Goal: Transaction & Acquisition: Obtain resource

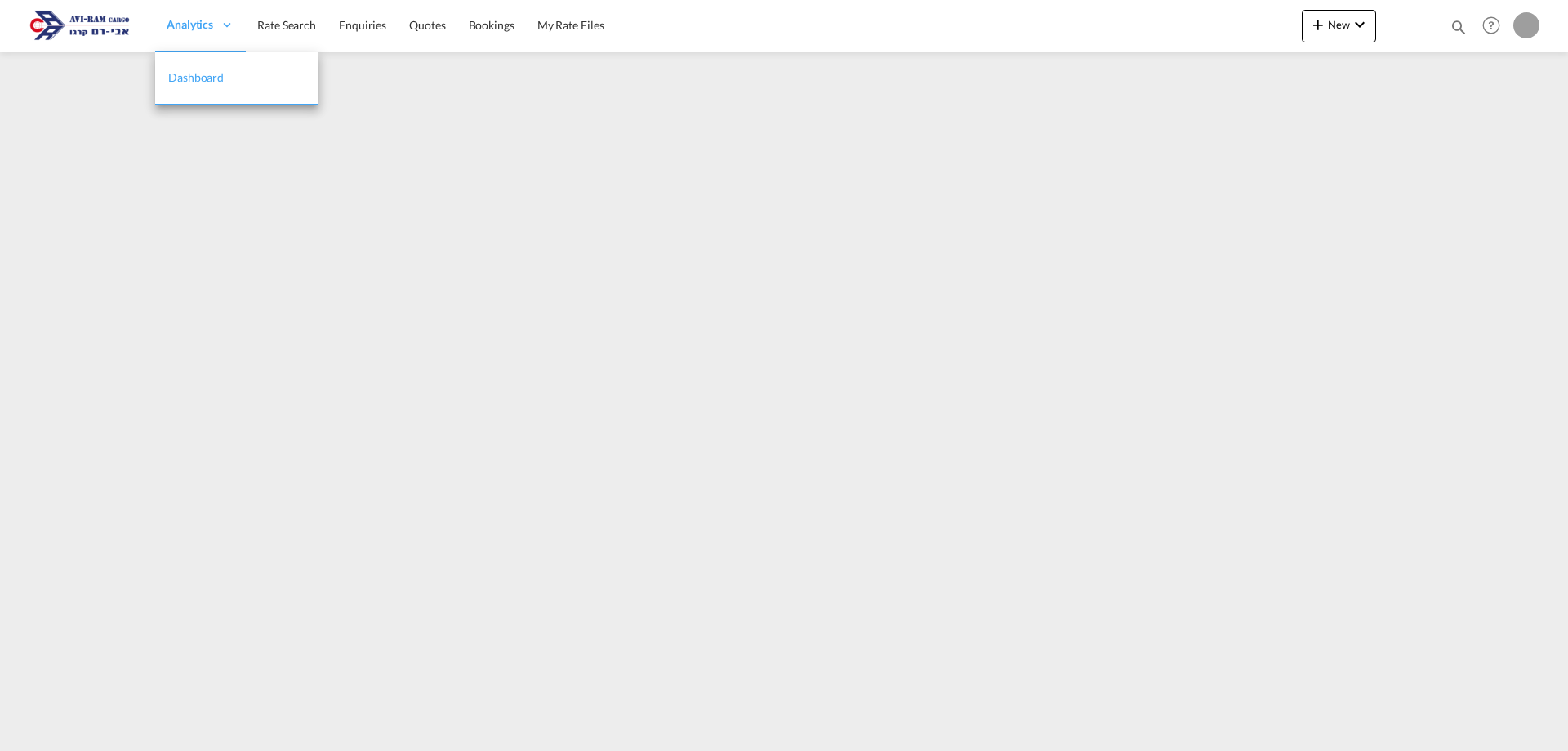
click at [178, 29] on span "Analytics" at bounding box center [190, 24] width 47 height 16
click at [281, 41] on link "Rate Search" at bounding box center [286, 25] width 82 height 53
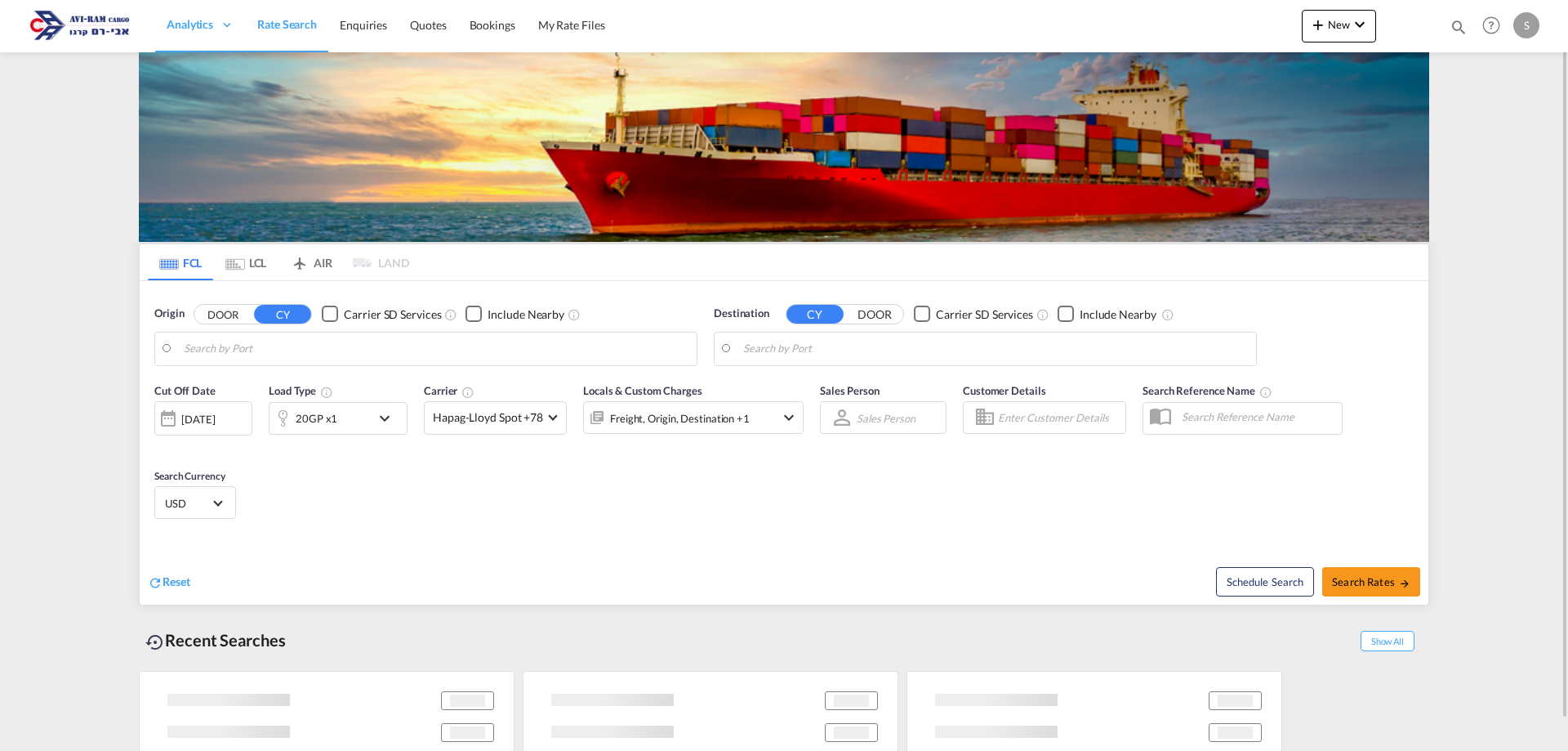
click at [255, 348] on body "Analytics Dashboard Rate Search Enquiries Quotes Bookings" at bounding box center [784, 375] width 1568 height 751
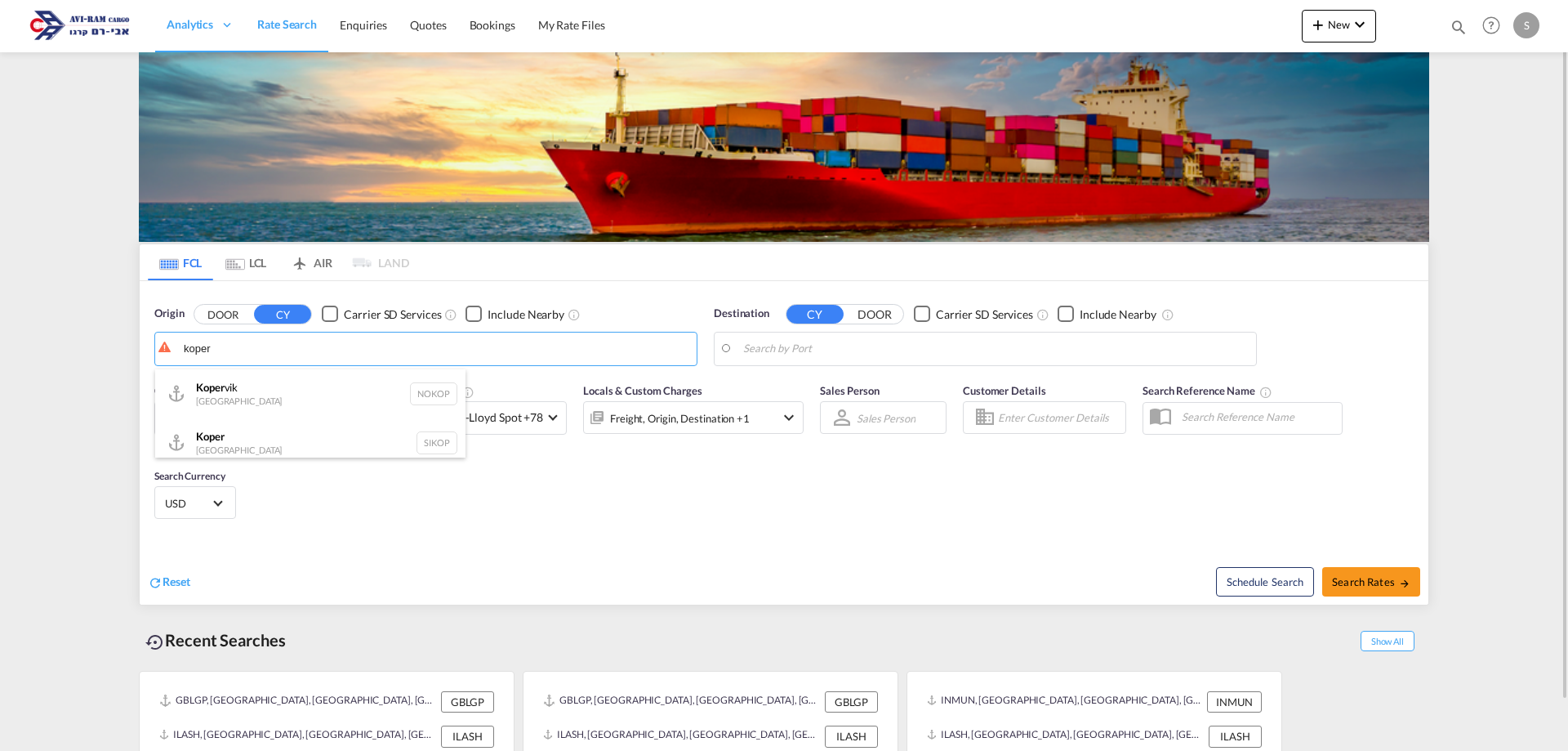
click at [263, 442] on div "Koper Slovenia SIKOP" at bounding box center [310, 442] width 310 height 49
type input "Koper, SIKOP"
click at [842, 354] on body "Analytics Dashboard Rate Search Enquiries Quotes Bookings" at bounding box center [784, 375] width 1568 height 751
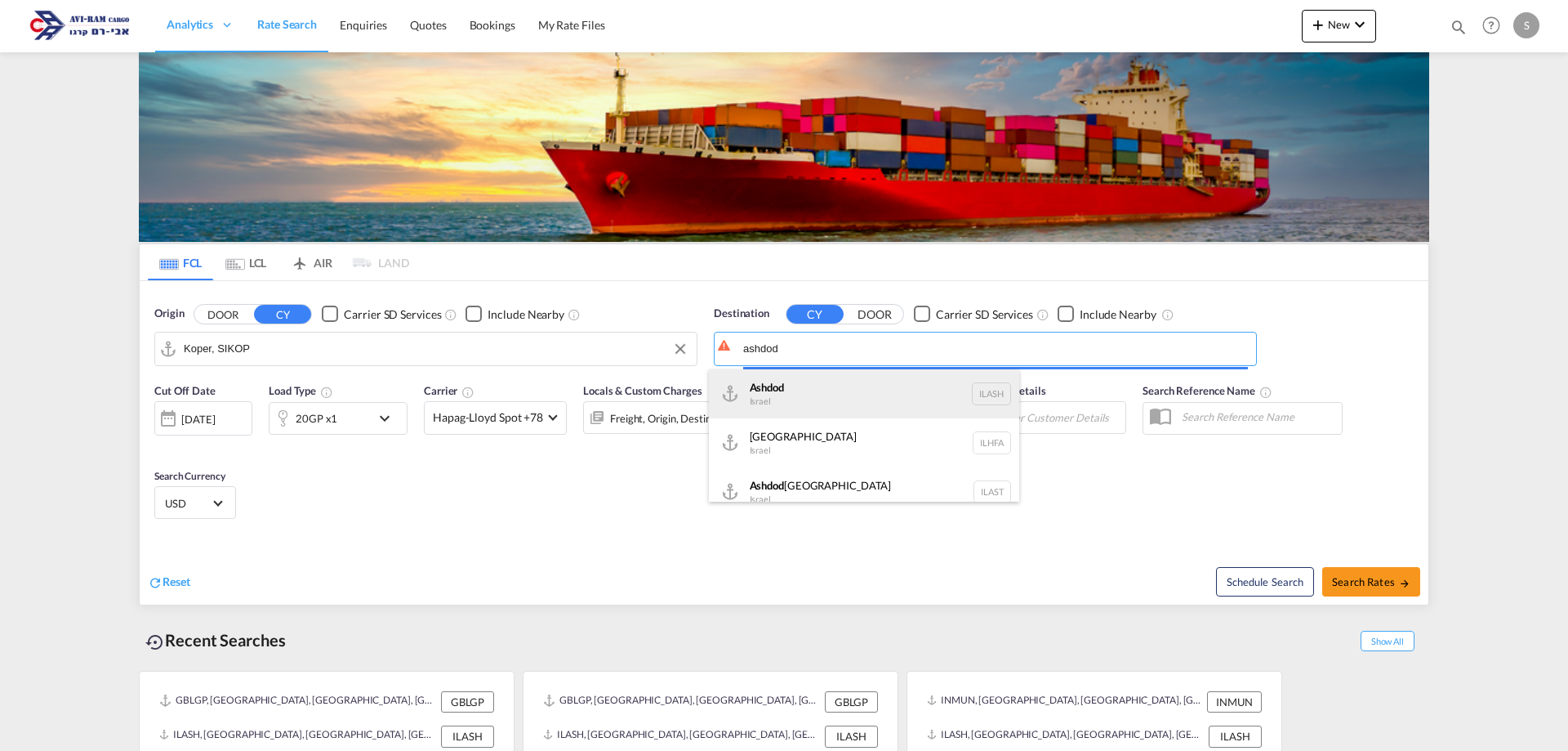
click at [824, 388] on div "Ashdod [GEOGRAPHIC_DATA] [GEOGRAPHIC_DATA]" at bounding box center [863, 393] width 310 height 49
type input "Ashdod, ILASH"
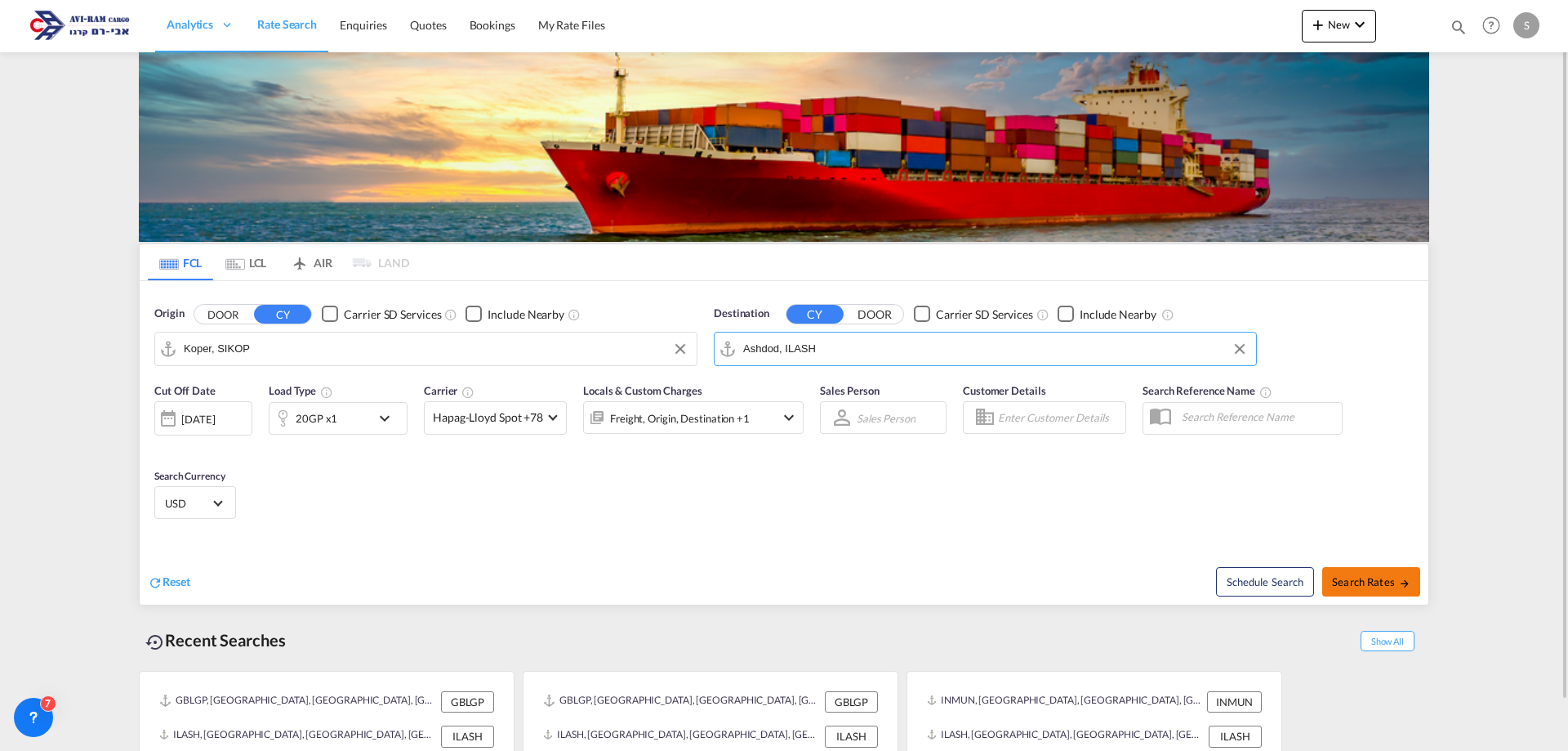
click at [1349, 580] on span "Search Rates" at bounding box center [1370, 581] width 79 height 13
type input "SIKOP to ILASH / [DATE]"
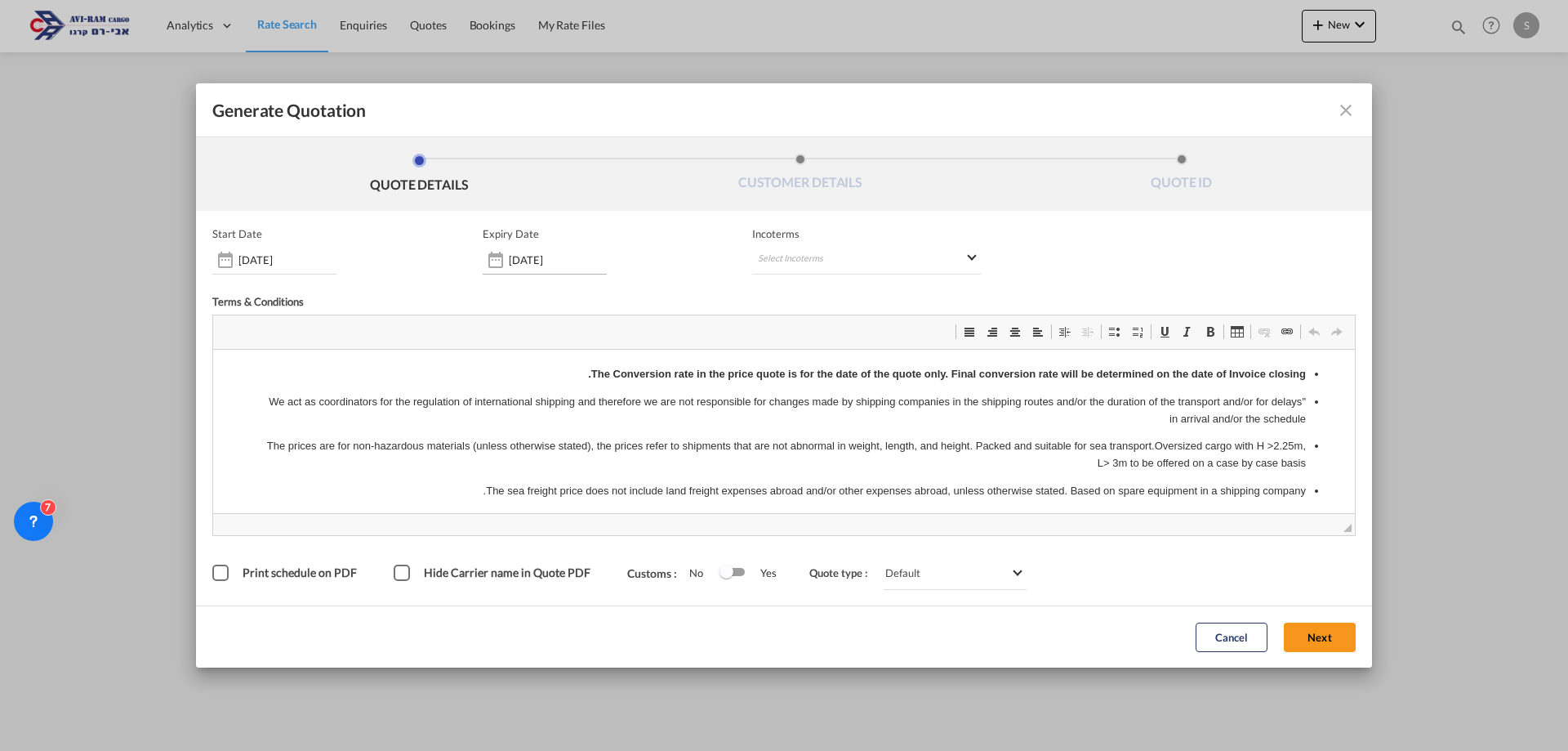
click at [554, 259] on input "[DATE]" at bounding box center [557, 259] width 98 height 13
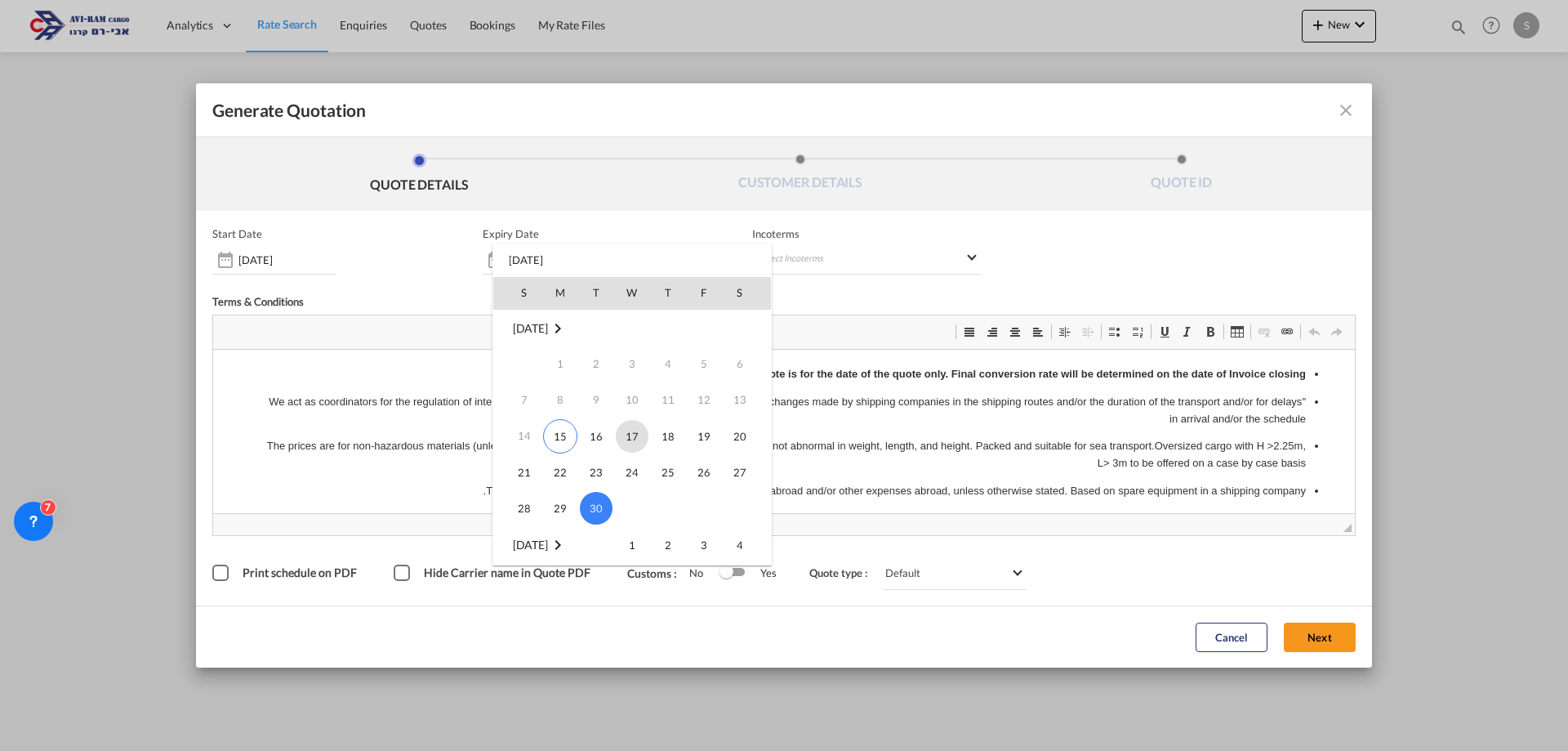
scroll to position [82, 0]
click at [592, 538] on span "14" at bounding box center [596, 535] width 33 height 33
type input "[DATE]"
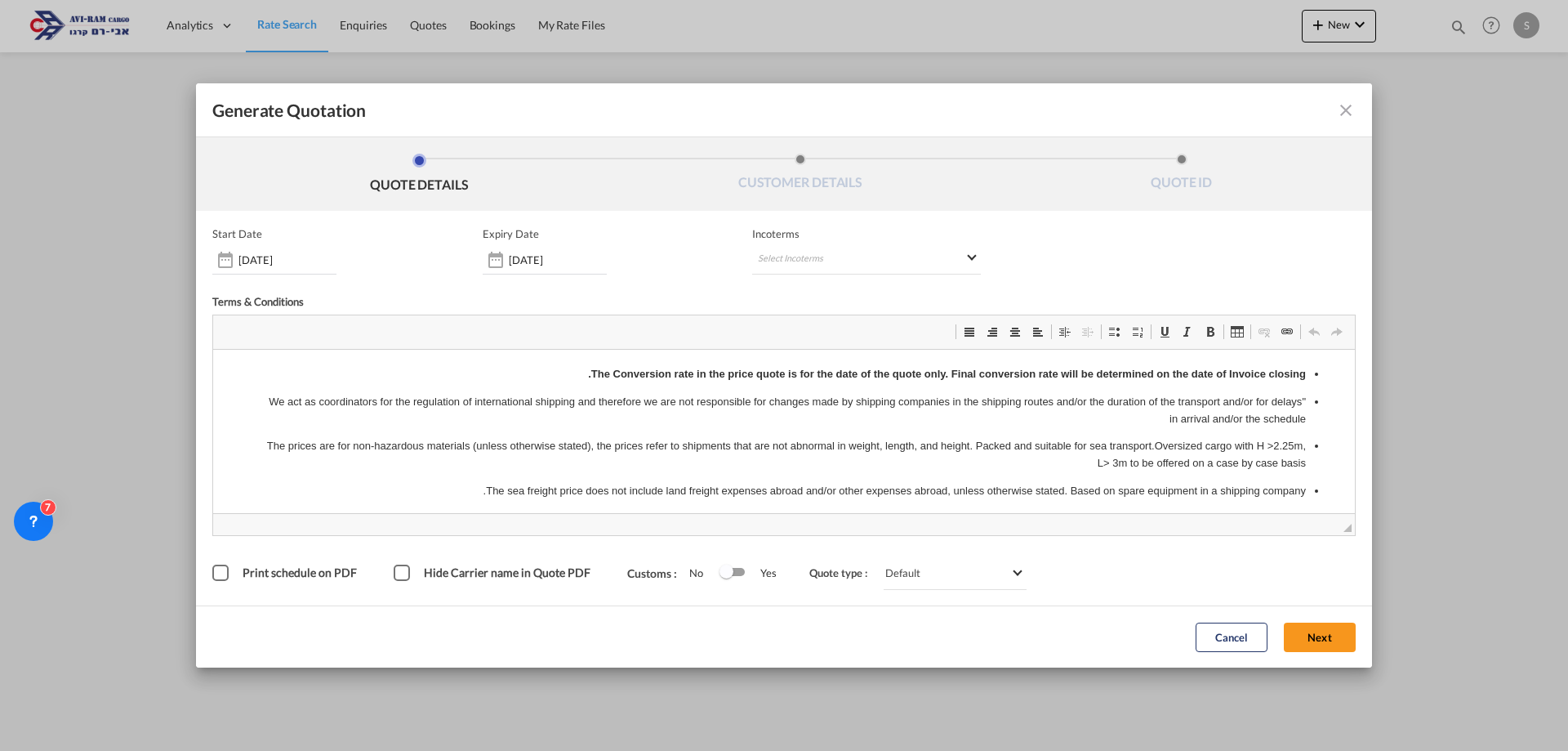
click at [273, 264] on input "[DATE]" at bounding box center [287, 259] width 98 height 13
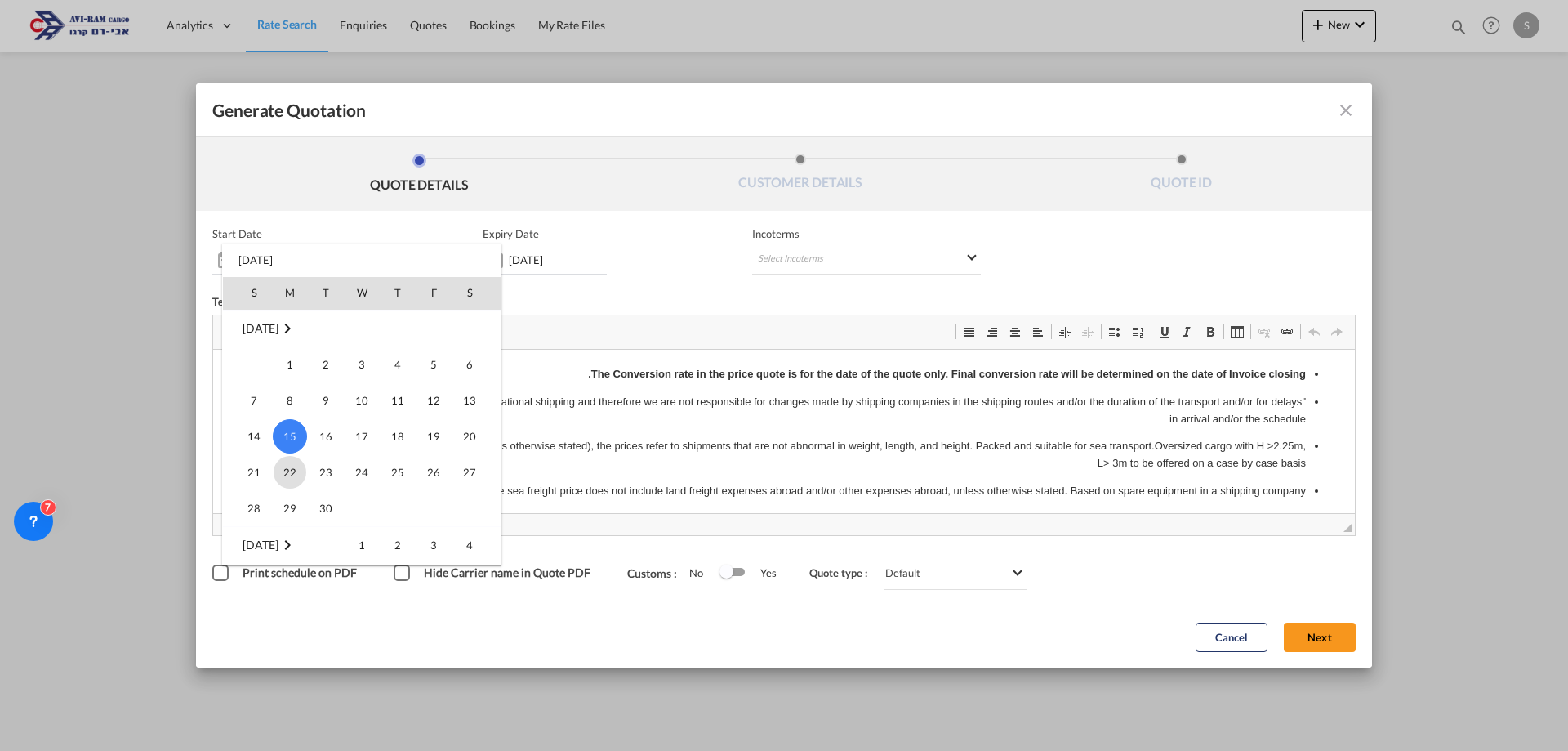
click at [299, 472] on span "22" at bounding box center [290, 472] width 33 height 33
type input "[DATE]"
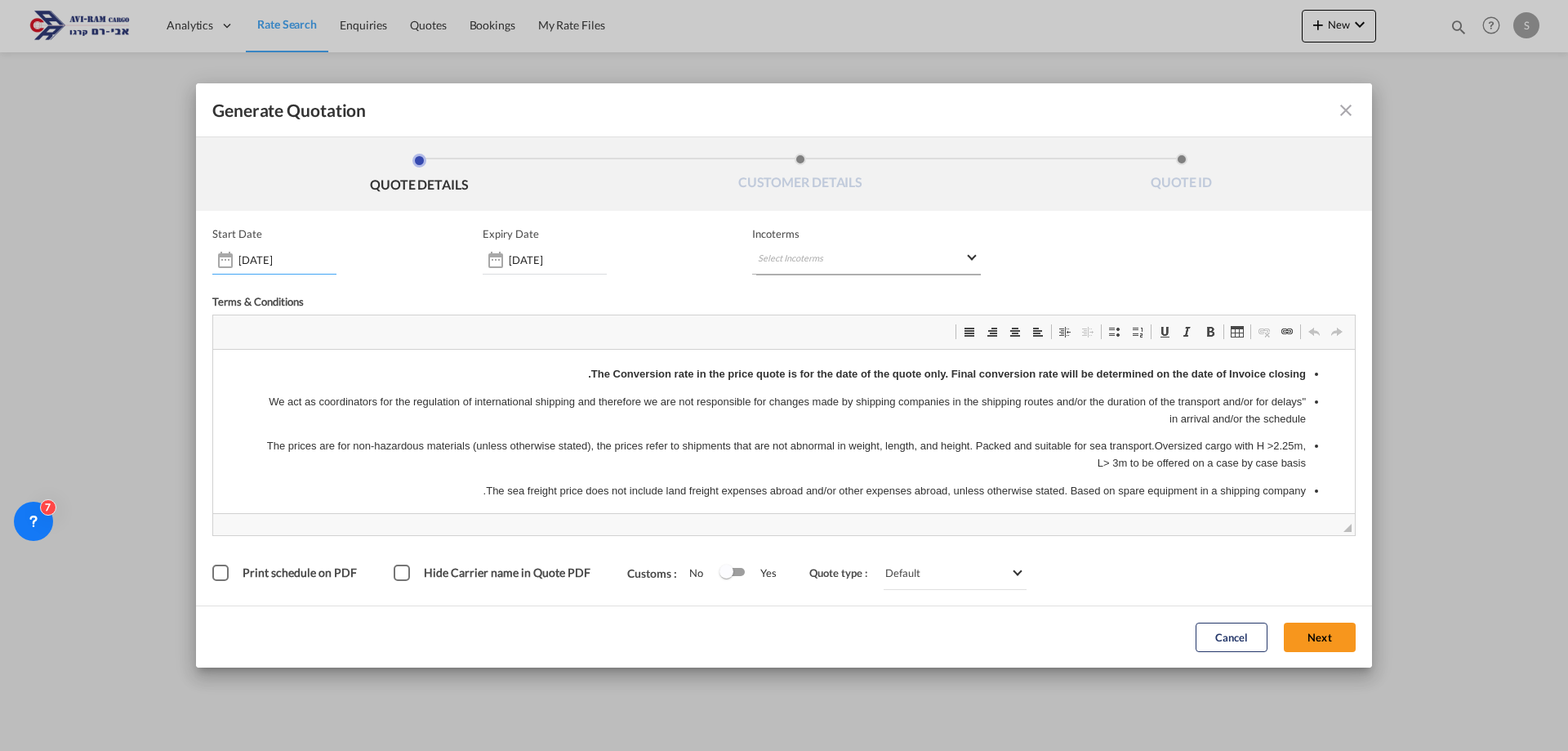
click at [861, 253] on md-select "Select Incoterms CFR - export Cost and Freight DPU - export Delivery at Place U…" at bounding box center [866, 260] width 229 height 29
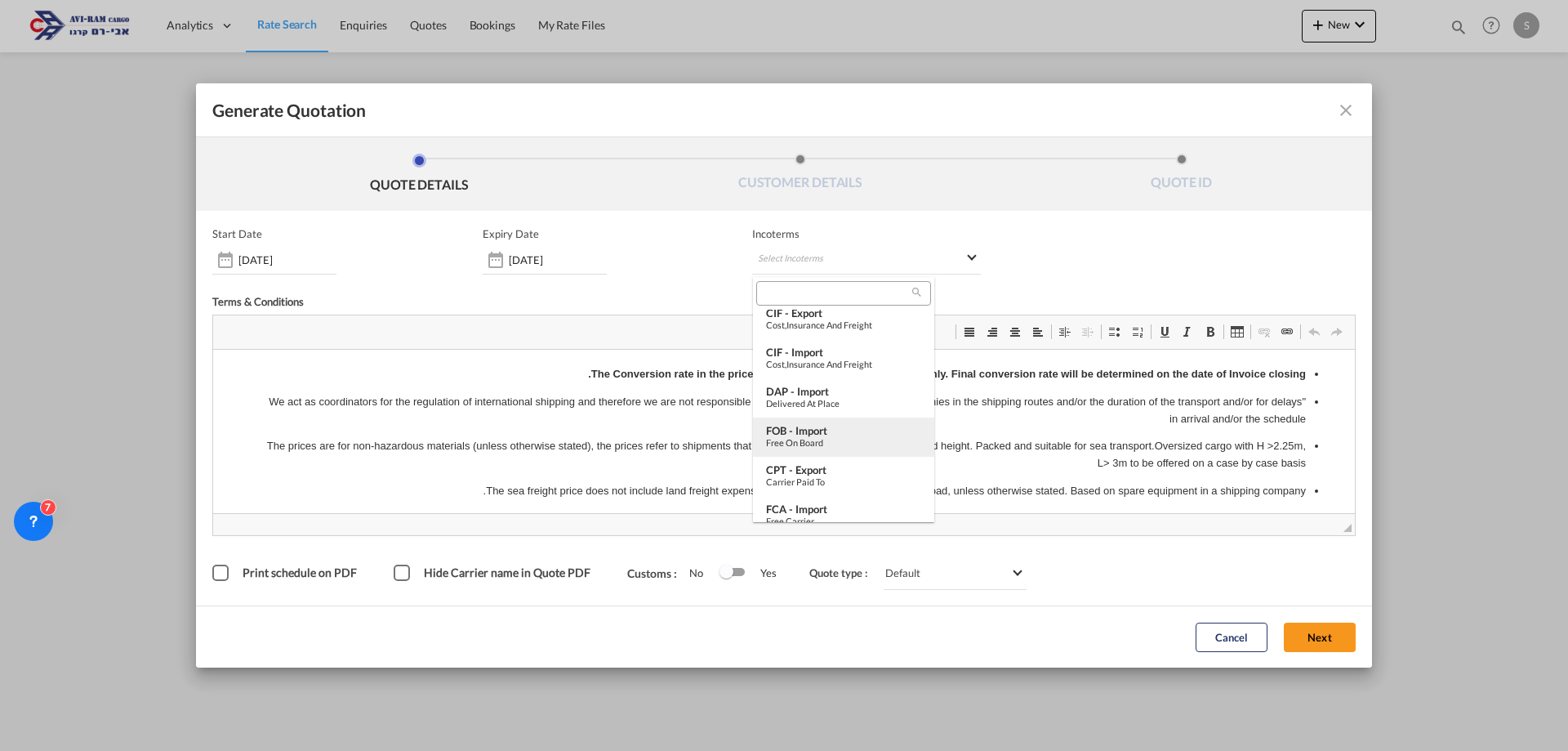
click at [852, 438] on div "Free on Board" at bounding box center [843, 442] width 156 height 10
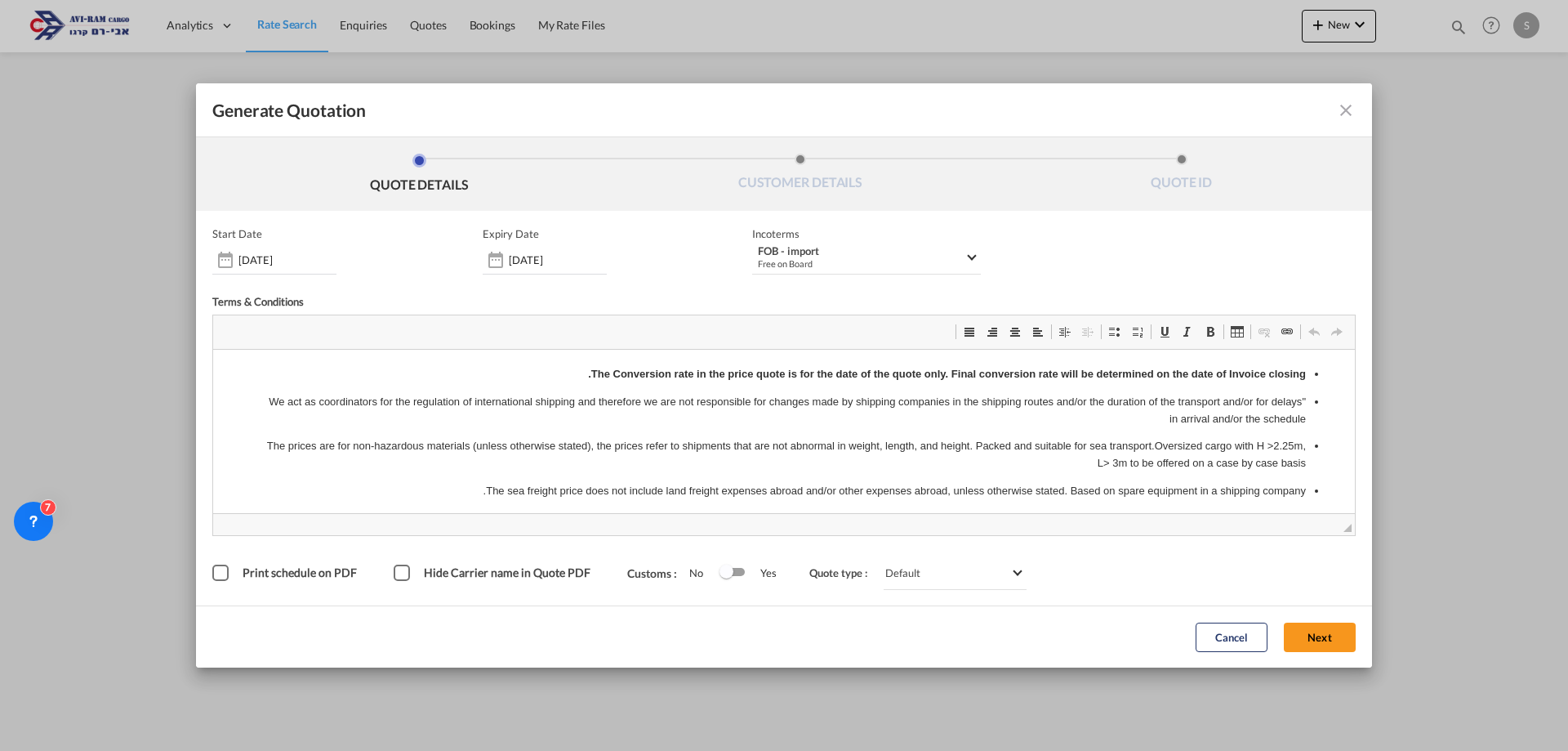
click at [1304, 630] on button "Next" at bounding box center [1319, 637] width 72 height 29
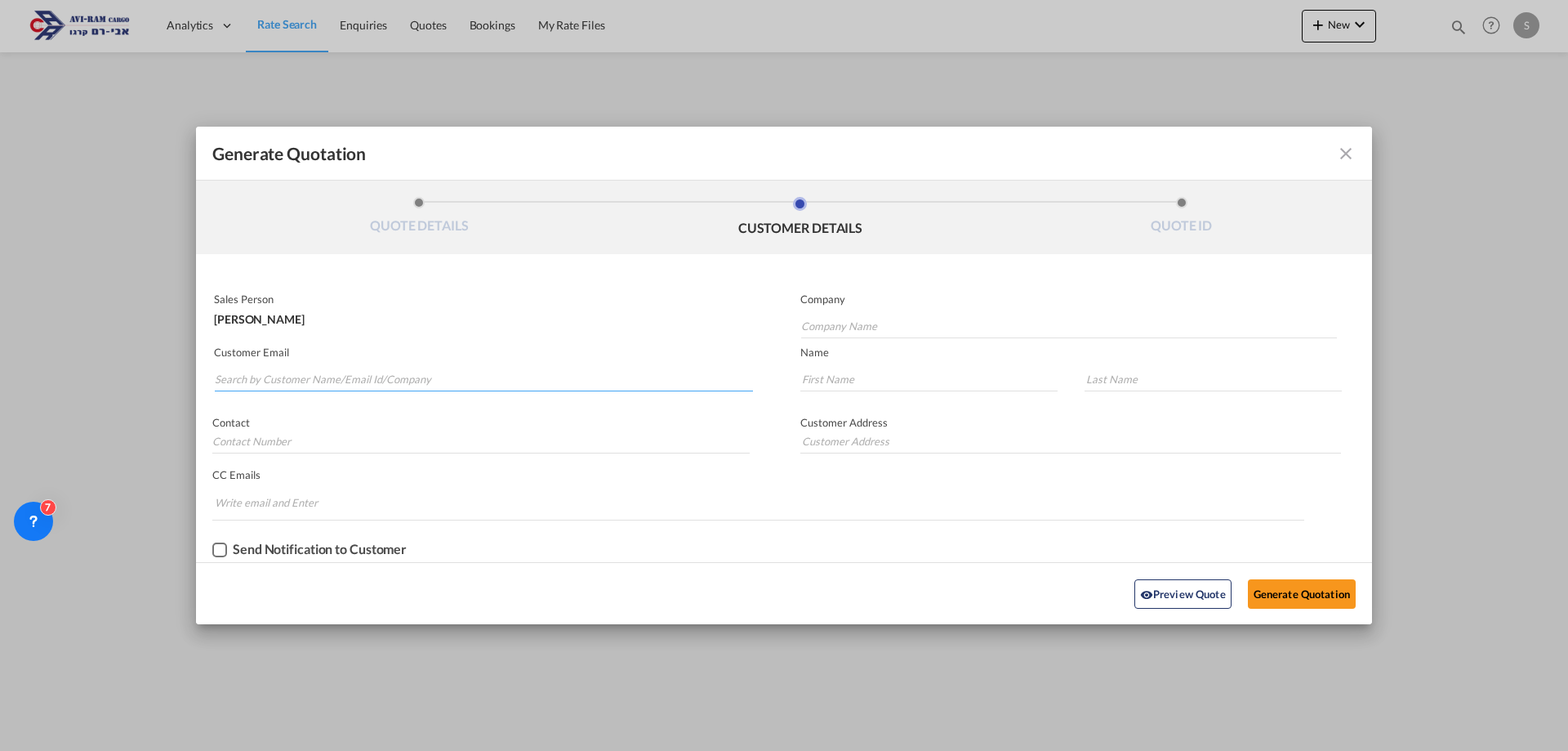
click at [542, 388] on input "Search by Customer Name/Email Id/Company" at bounding box center [484, 379] width 538 height 24
drag, startPoint x: 333, startPoint y: 380, endPoint x: 149, endPoint y: 363, distance: 184.8
click at [149, 363] on div "Generate Quotation QUOTE DETAILS CUSTOMER DETAILS QUOTE ID Start Date [DATE] Ex…" at bounding box center [784, 375] width 1568 height 751
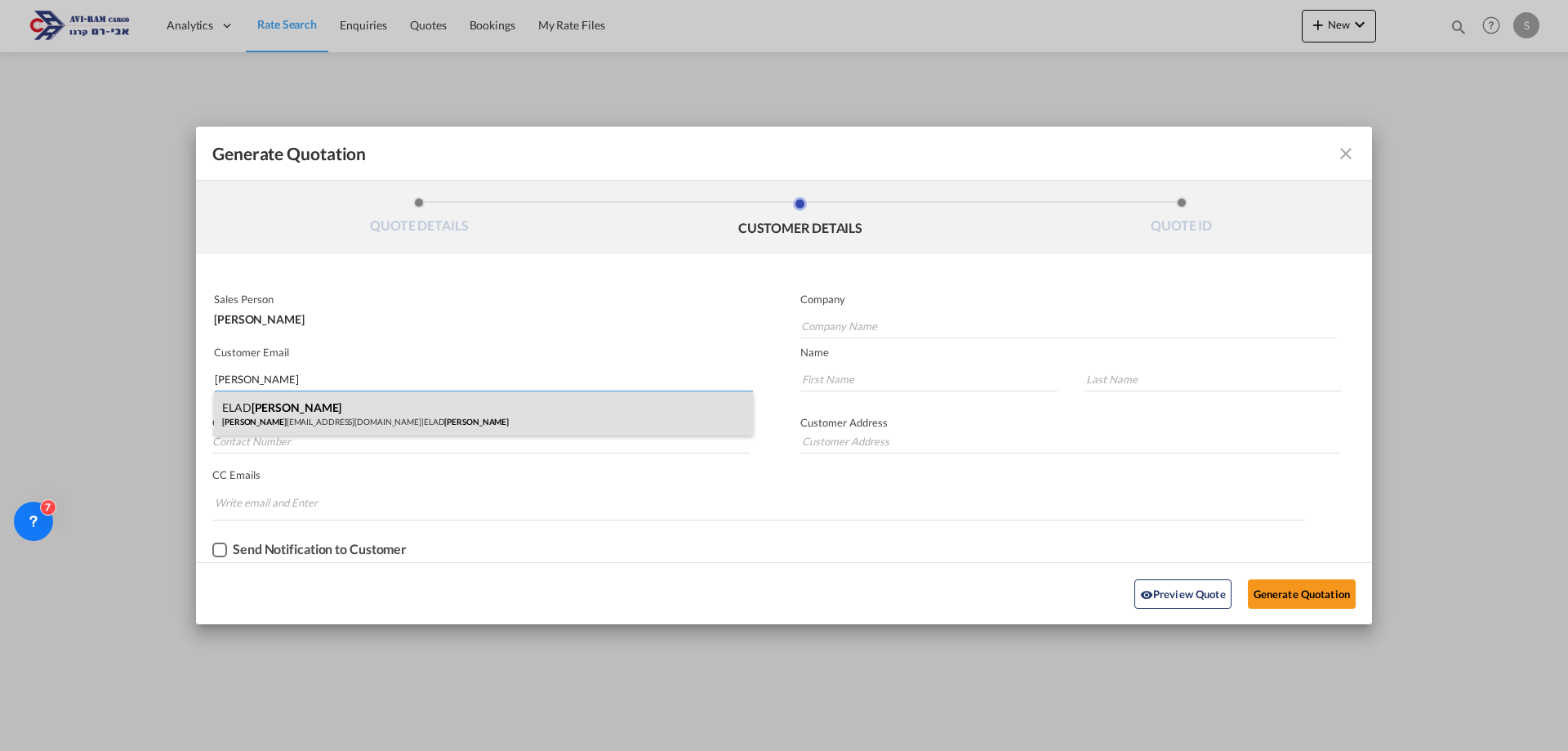
type input "[PERSON_NAME]"
click at [274, 409] on div "[PERSON_NAME] [EMAIL_ADDRESS][DOMAIN_NAME] | [PERSON_NAME]" at bounding box center [484, 413] width 539 height 44
type input "[PERSON_NAME]"
type input "[EMAIL_ADDRESS][DOMAIN_NAME]"
type input "ELAD"
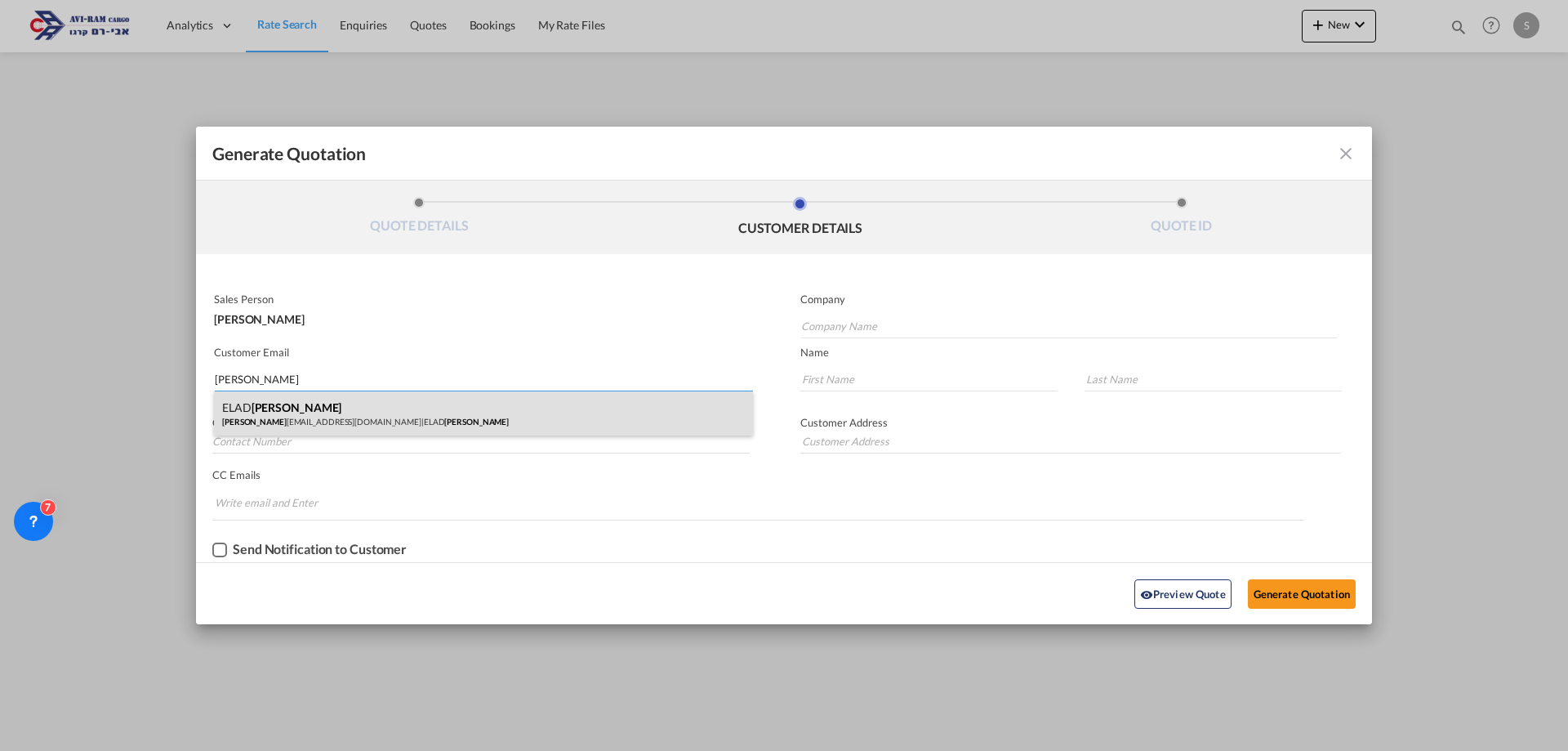
type input "[PERSON_NAME]"
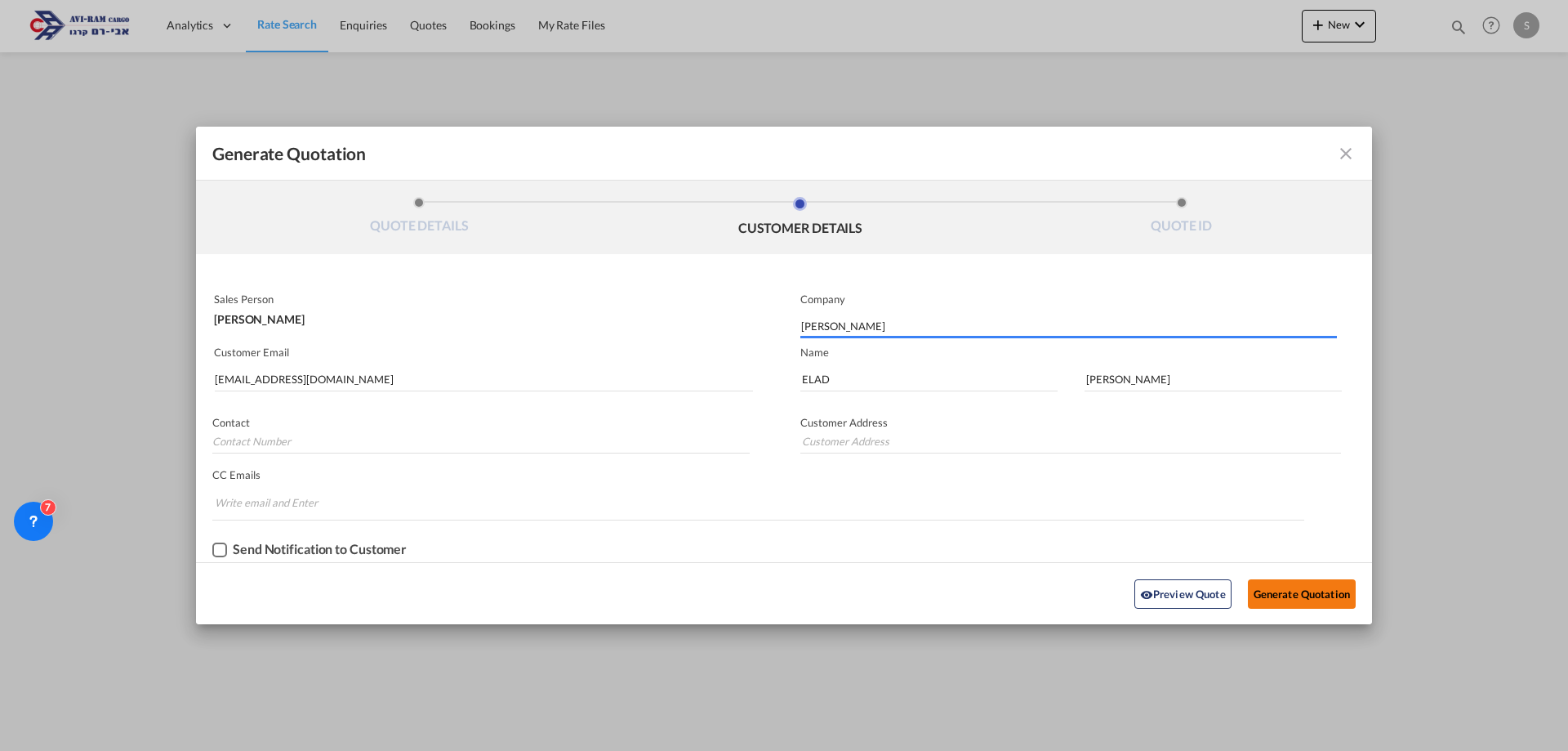
click at [1330, 597] on button "Generate Quotation" at bounding box center [1301, 594] width 108 height 29
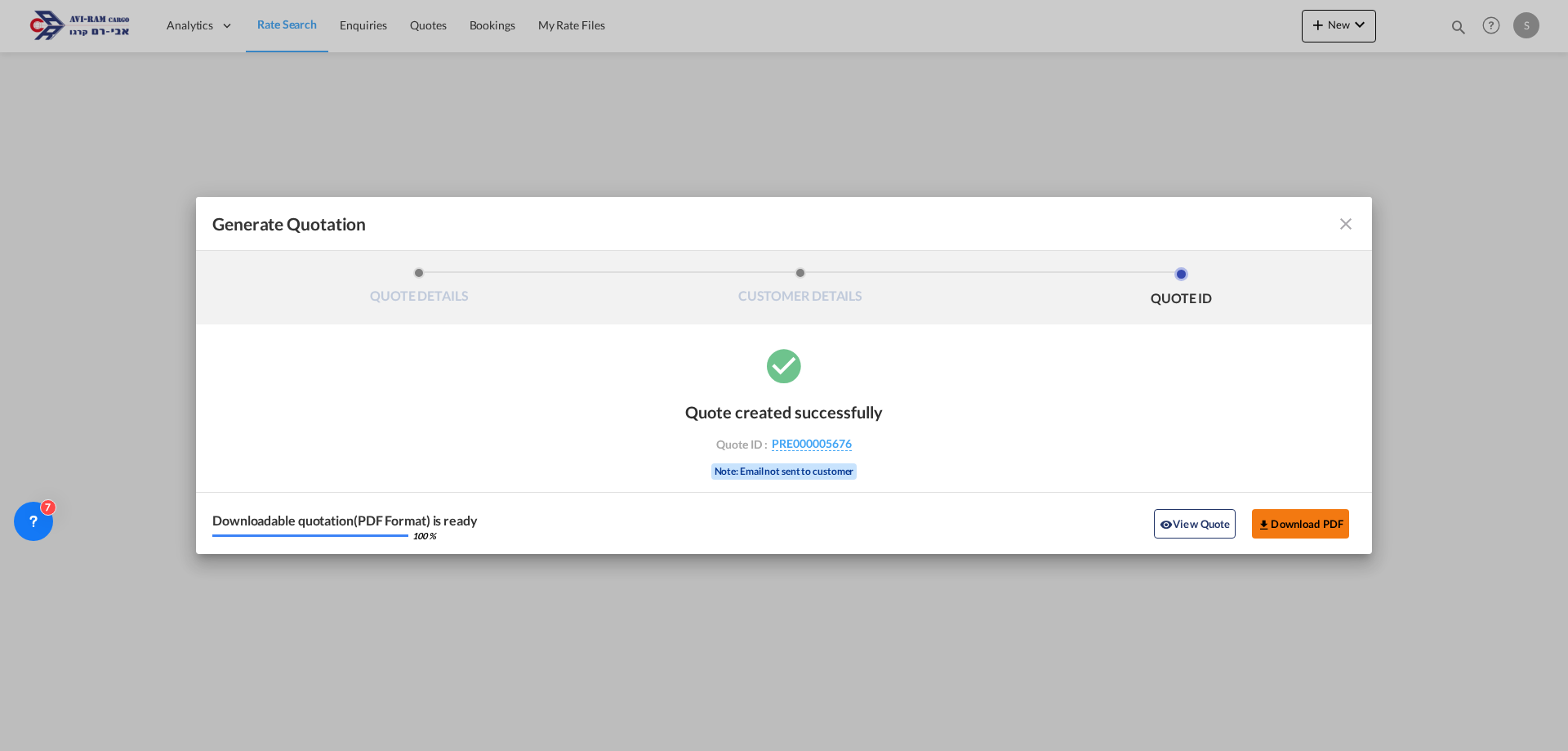
click at [1295, 524] on button "Download PDF" at bounding box center [1300, 524] width 97 height 29
